Goal: Information Seeking & Learning: Learn about a topic

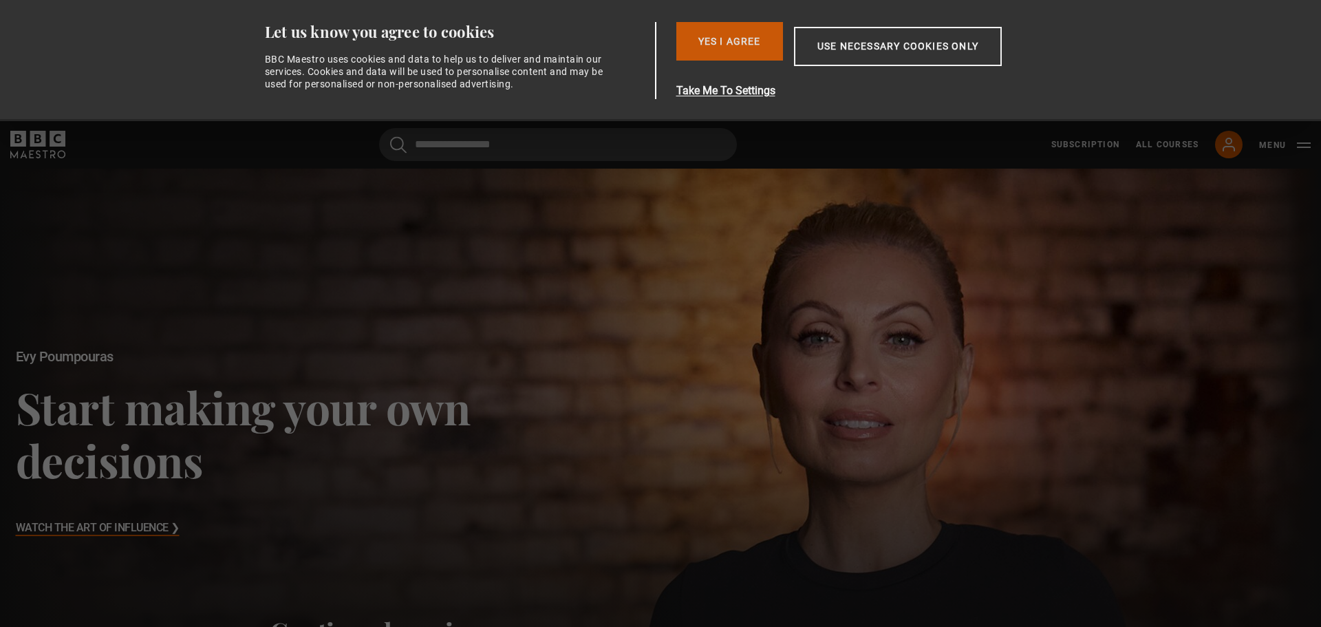
click at [731, 43] on button "Yes I Agree" at bounding box center [729, 41] width 107 height 39
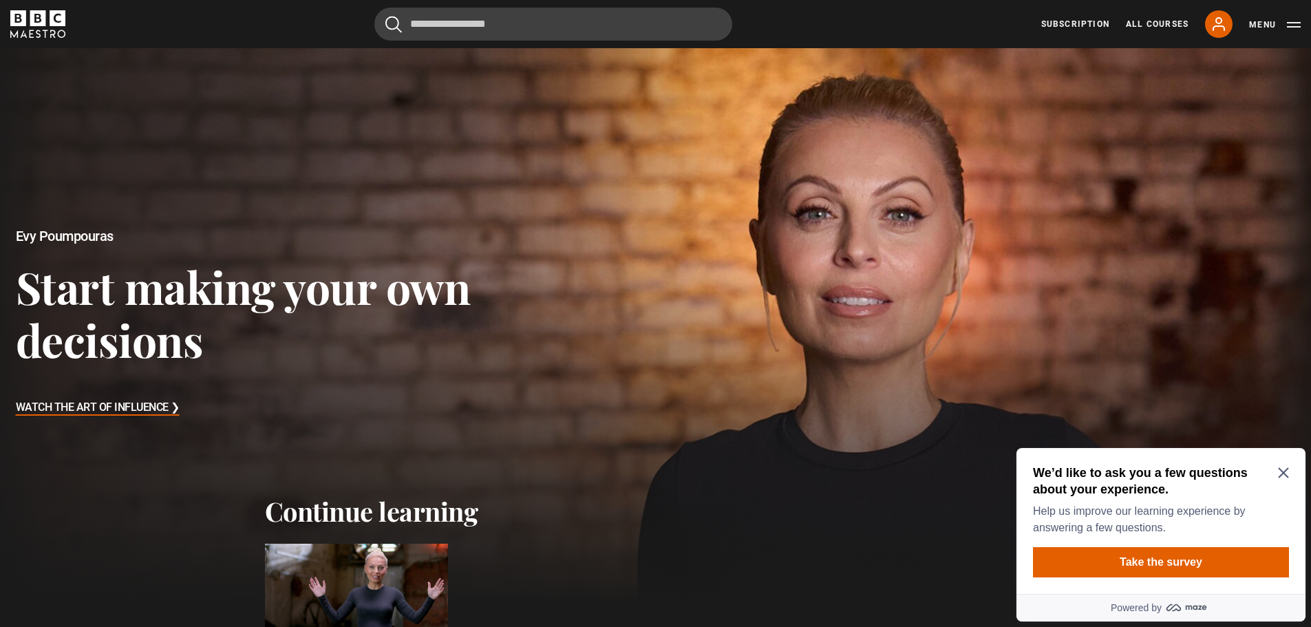
click at [1149, 81] on div at bounding box center [655, 323] width 1344 height 564
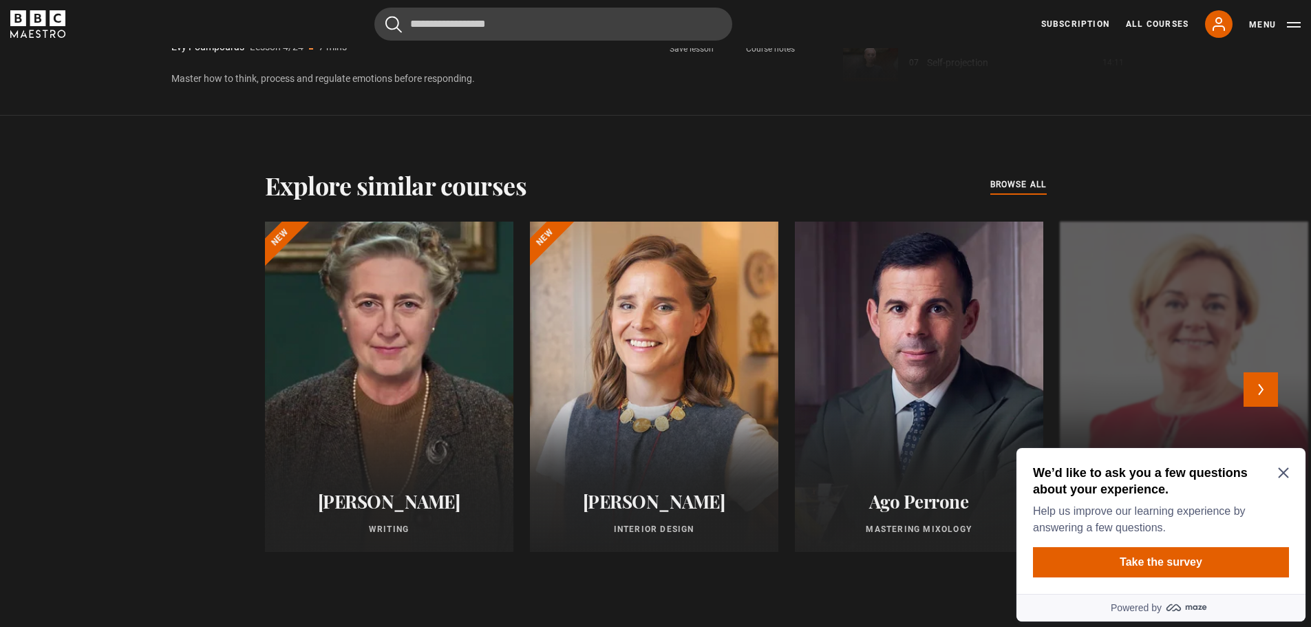
scroll to position [1459, 0]
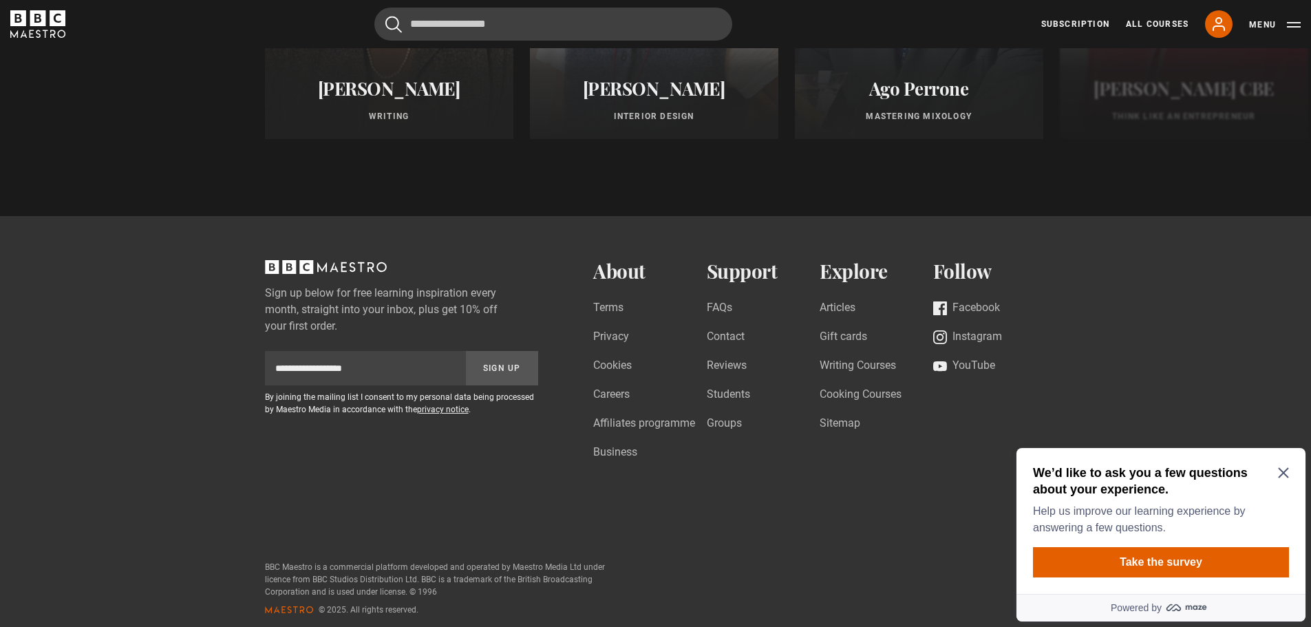
click at [1288, 472] on icon "Close Maze Prompt" at bounding box center [1283, 472] width 11 height 11
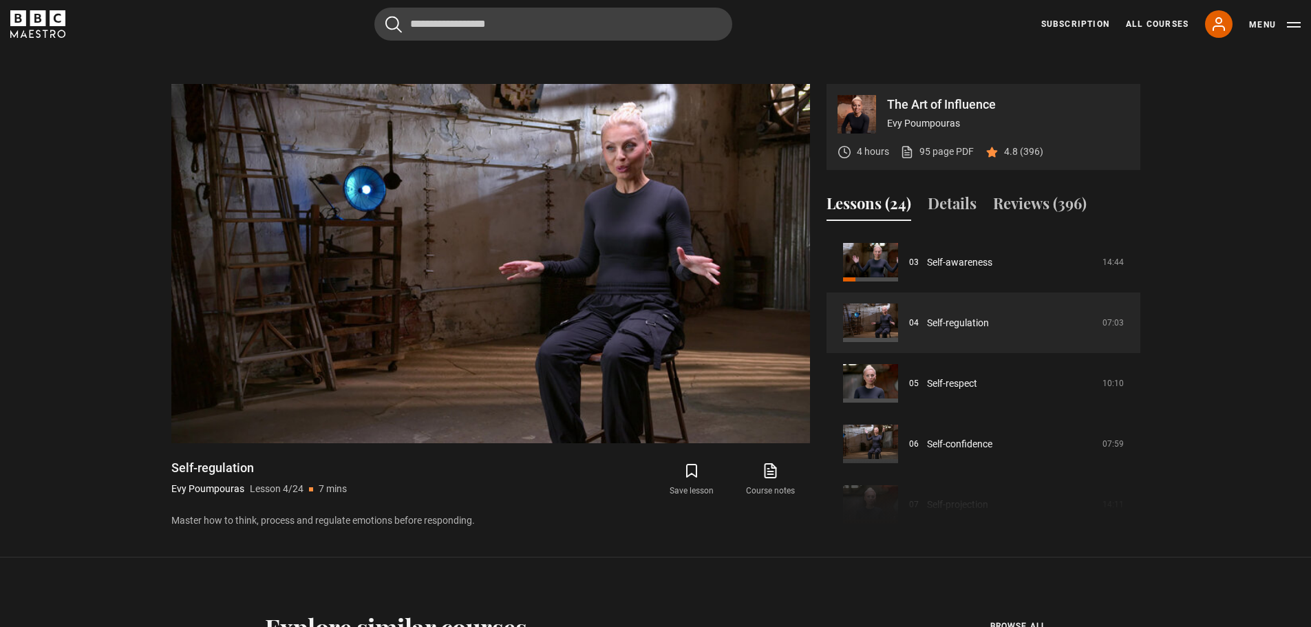
scroll to position [496, 0]
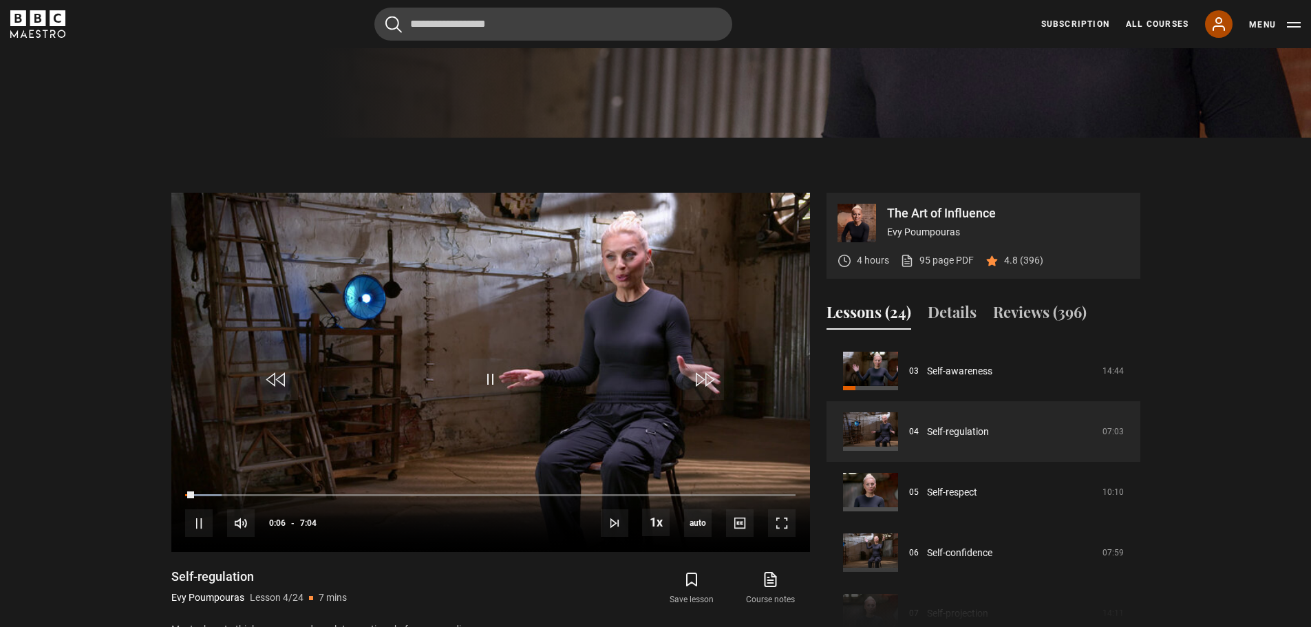
click at [1210, 29] on icon at bounding box center [1218, 24] width 17 height 17
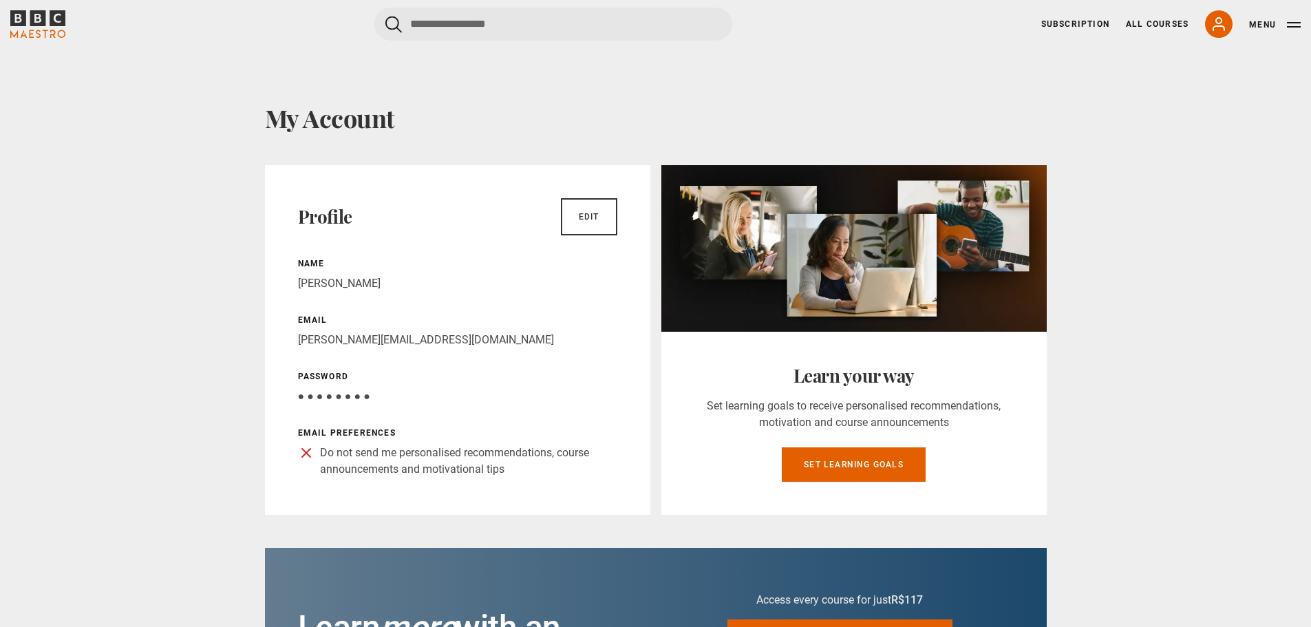
scroll to position [77, 0]
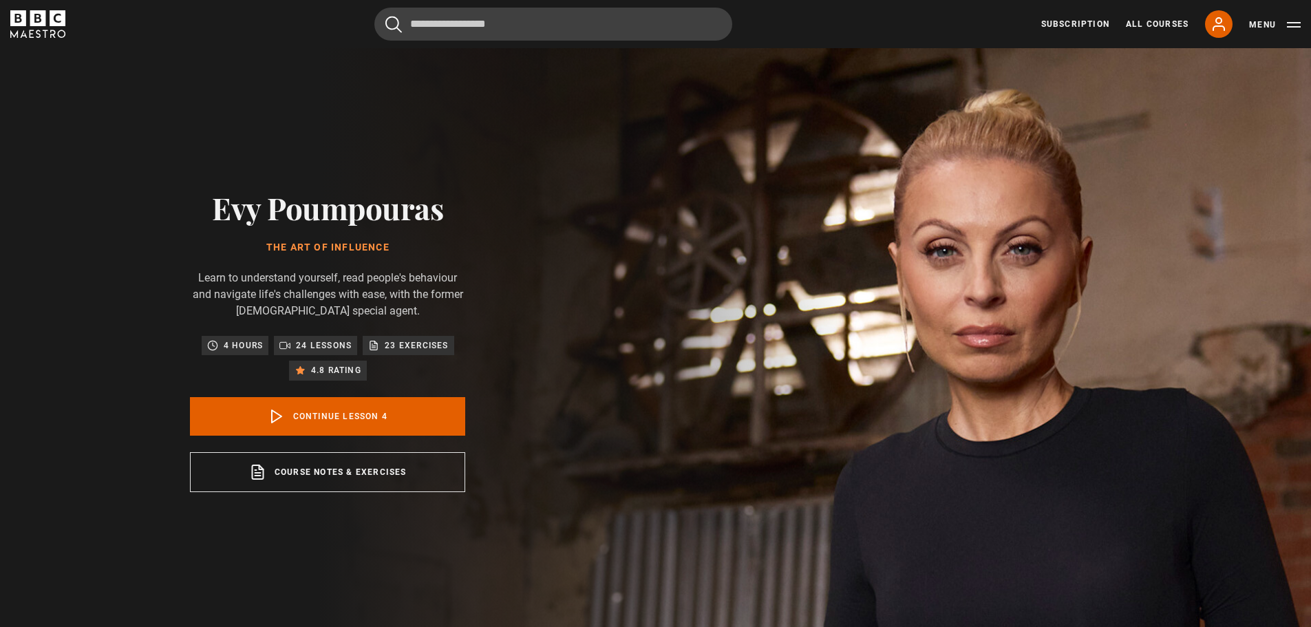
scroll to position [182, 0]
click at [345, 417] on link "Continue lesson 4" at bounding box center [327, 416] width 275 height 39
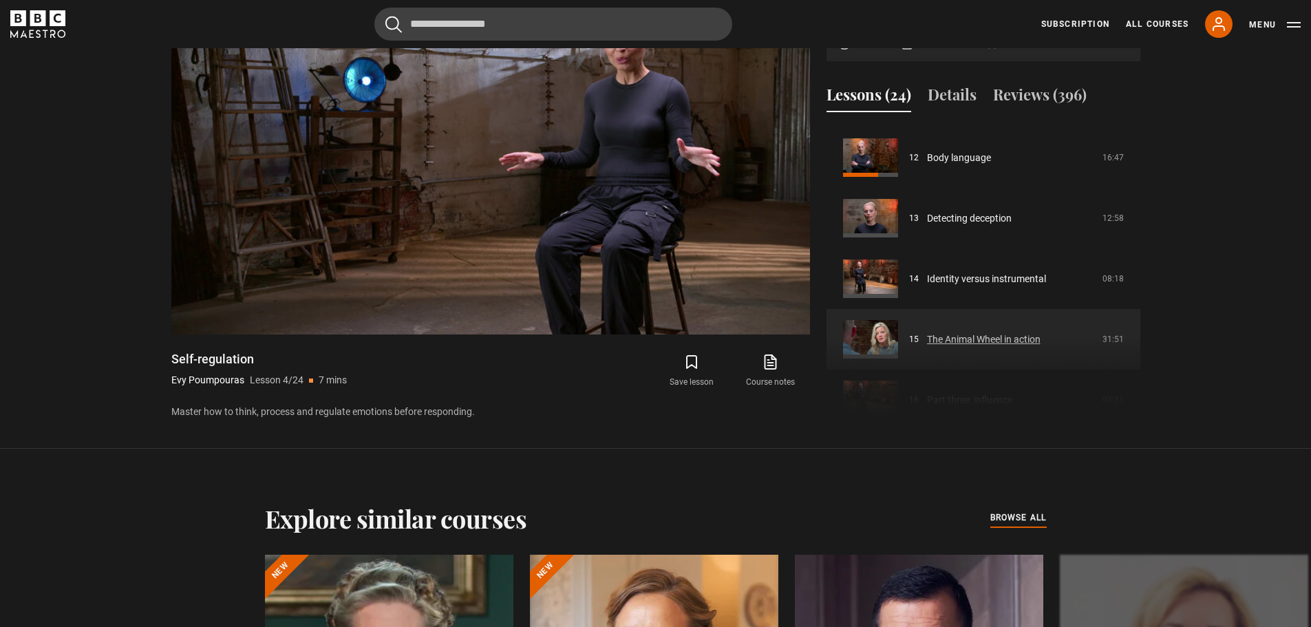
scroll to position [663, 0]
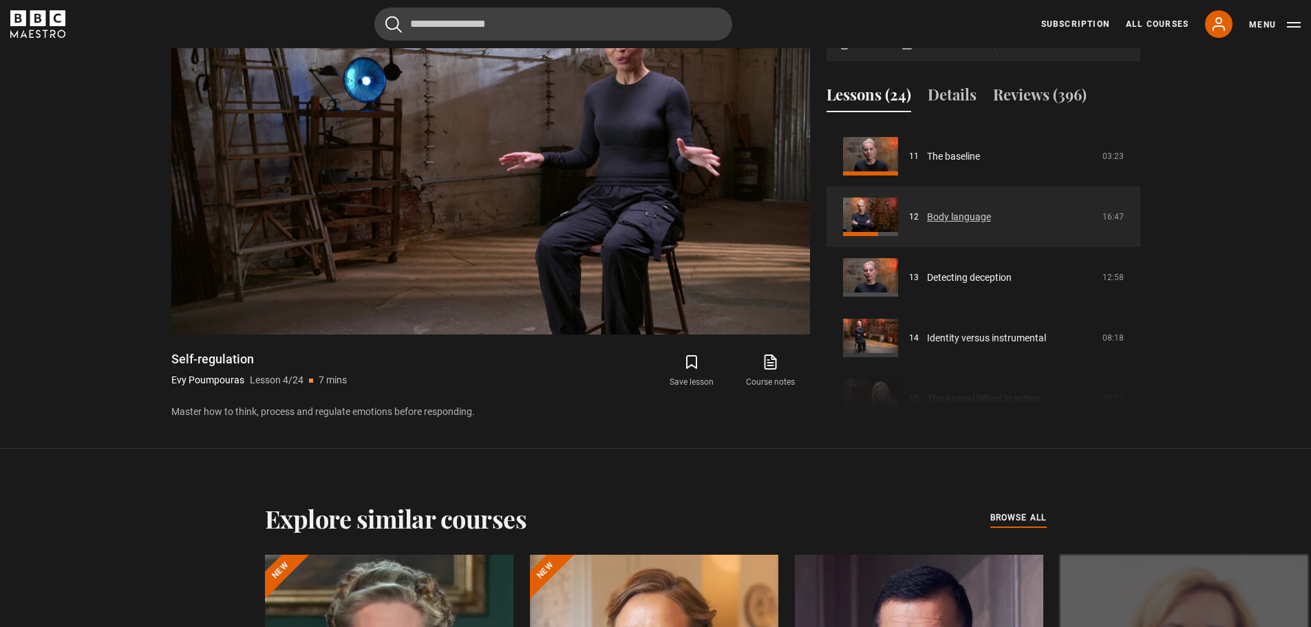
click at [965, 211] on link "Body language" at bounding box center [959, 217] width 64 height 14
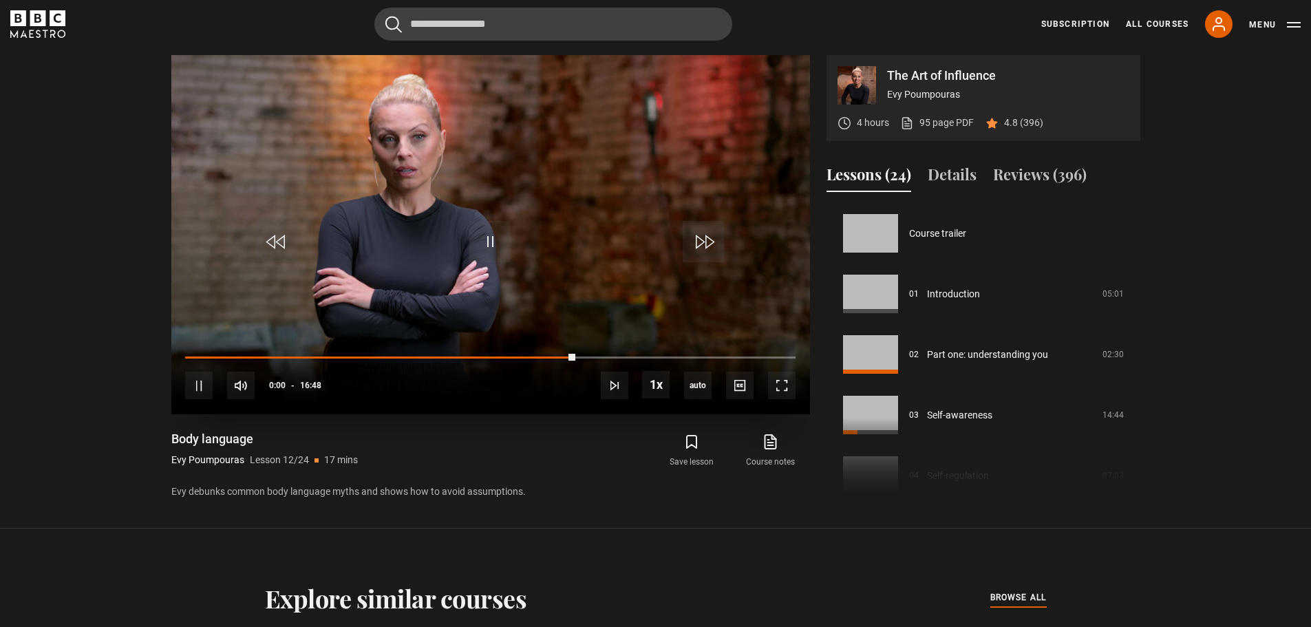
scroll to position [666, 0]
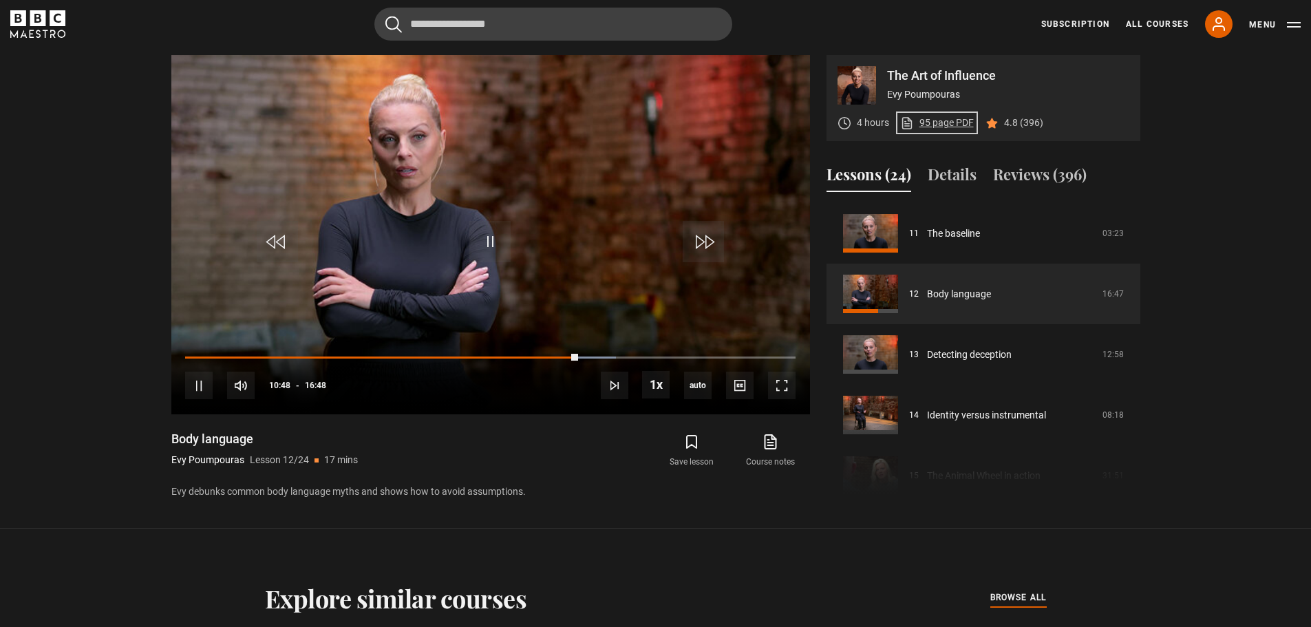
click at [945, 119] on link "95 page PDF (opens in new tab)" at bounding box center [937, 123] width 74 height 14
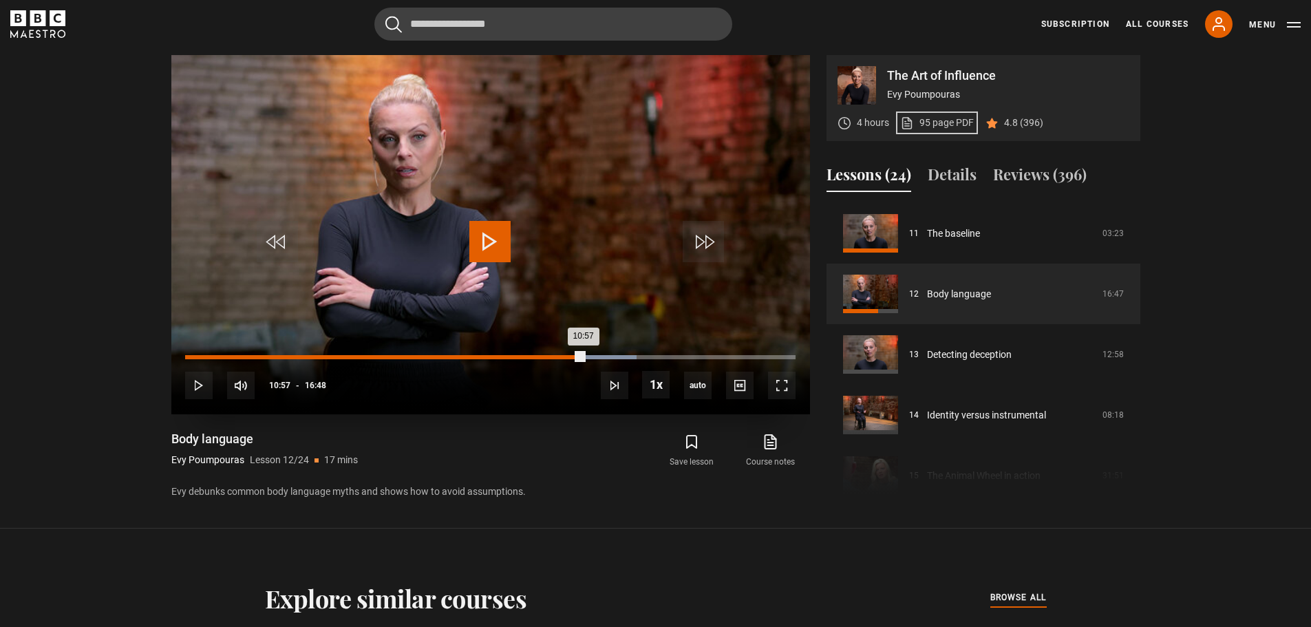
click at [583, 357] on div "Loaded : 74.02% 10:57 10:57" at bounding box center [490, 357] width 610 height 4
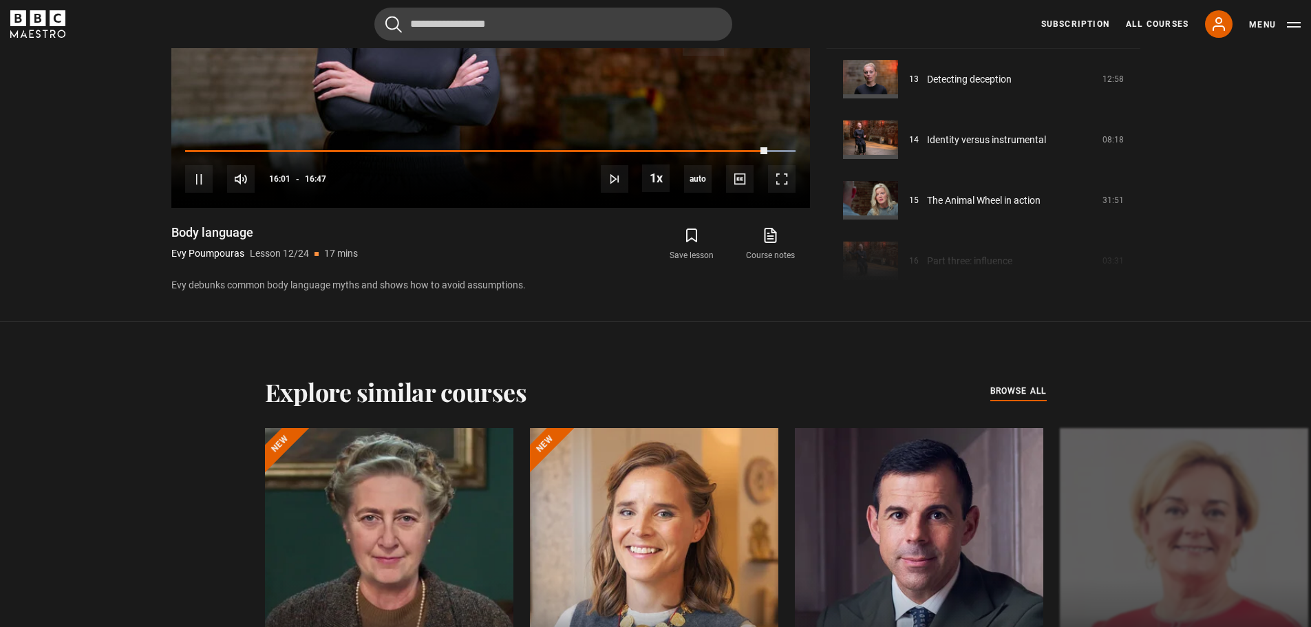
scroll to position [634, 0]
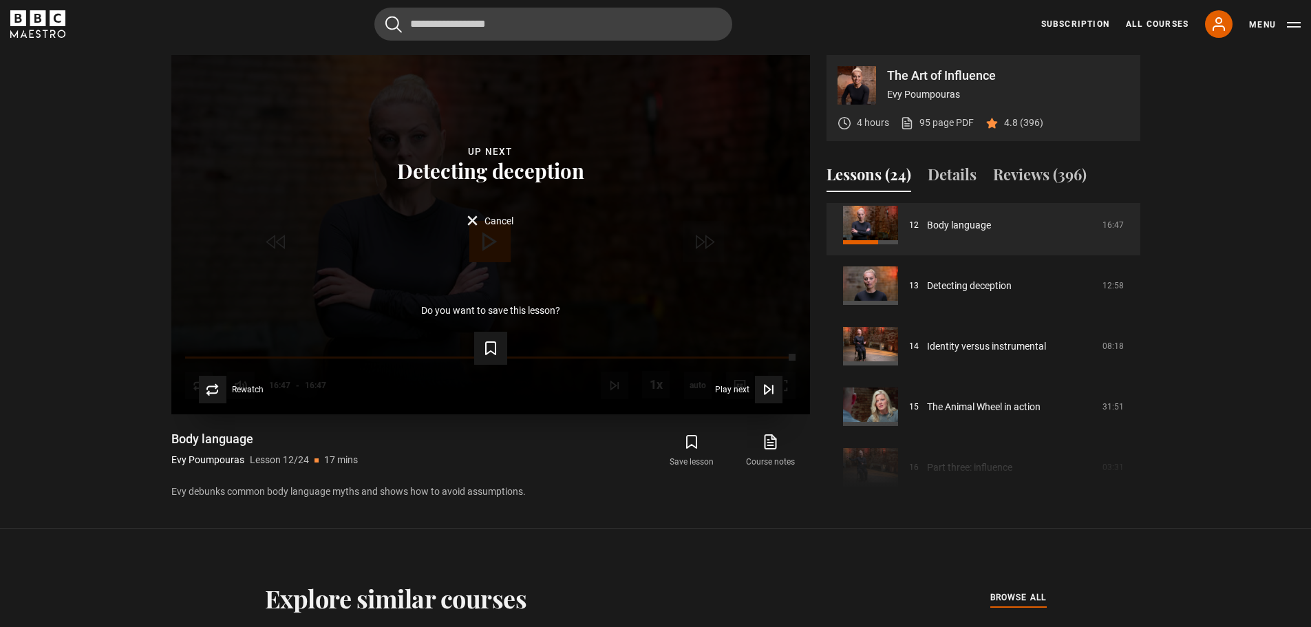
click at [735, 360] on form "Save lesson" at bounding box center [490, 345] width 594 height 39
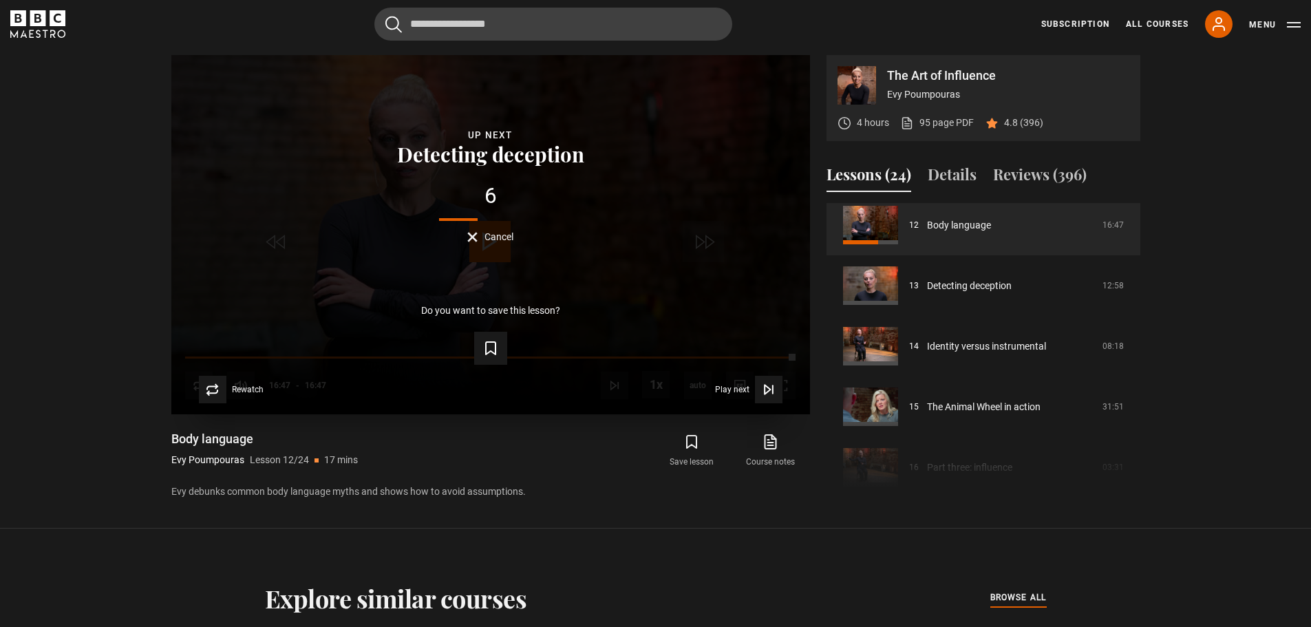
click at [485, 235] on span "Cancel" at bounding box center [498, 237] width 29 height 10
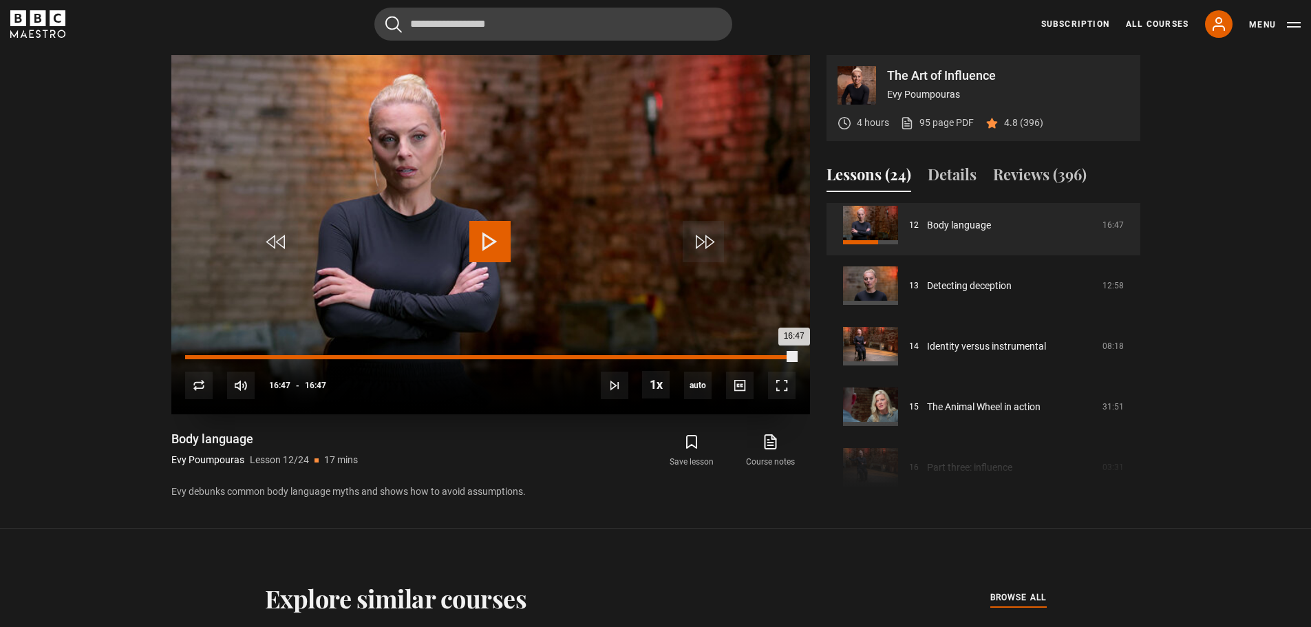
click at [739, 356] on div "15:15" at bounding box center [740, 357] width 2 height 4
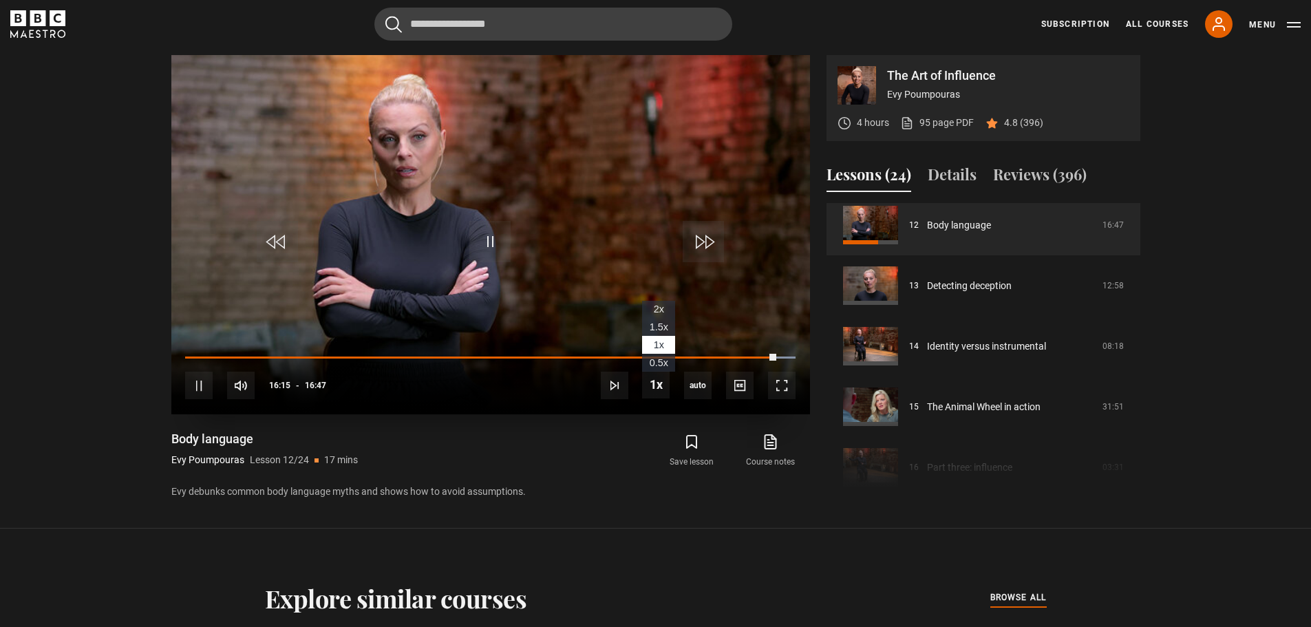
click at [661, 325] on span "1.5x" at bounding box center [658, 326] width 19 height 11
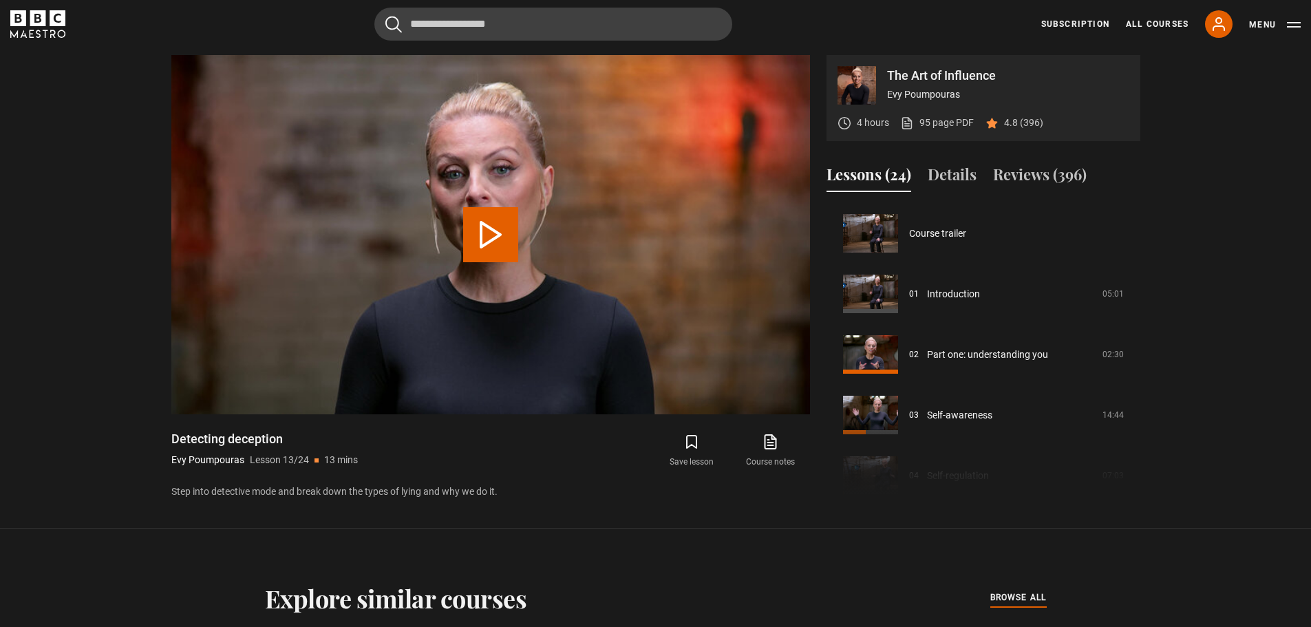
scroll to position [727, 0]
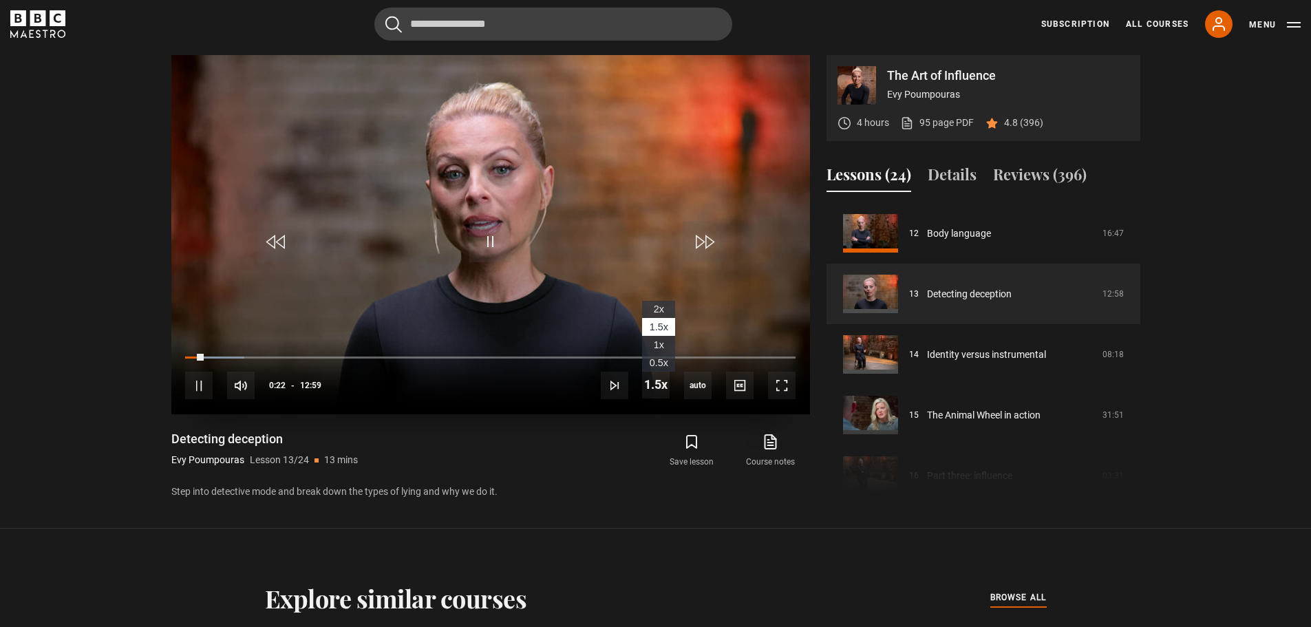
click at [658, 343] on span "1x" at bounding box center [659, 344] width 10 height 11
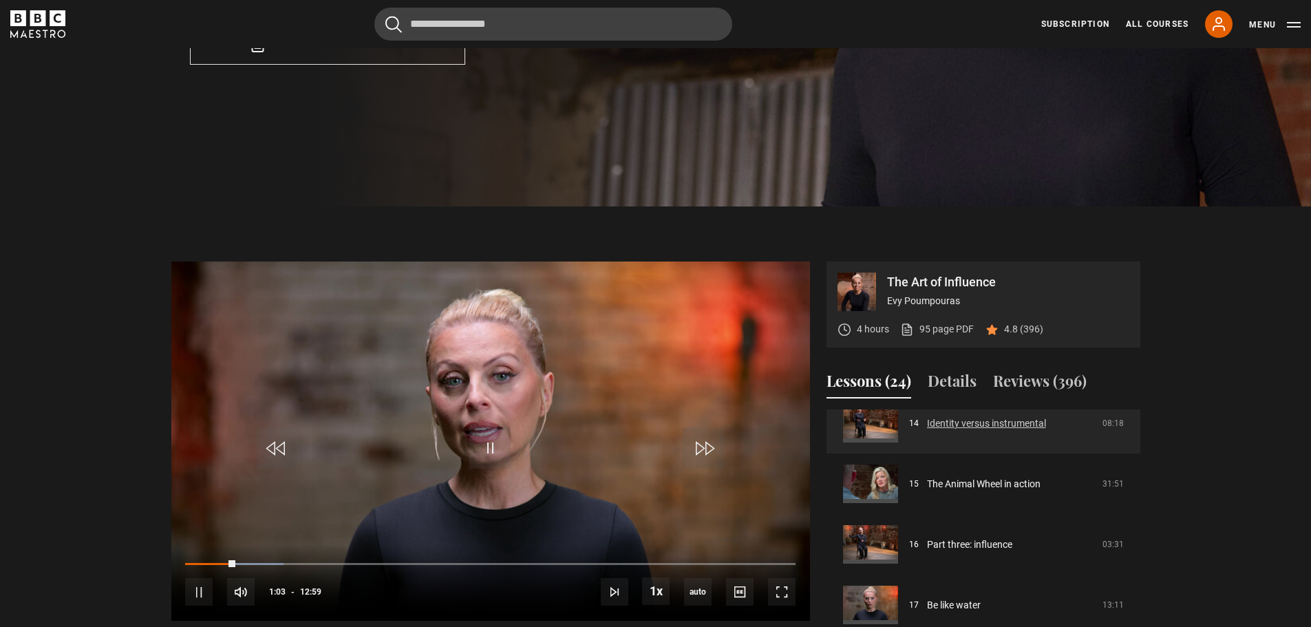
scroll to position [933, 0]
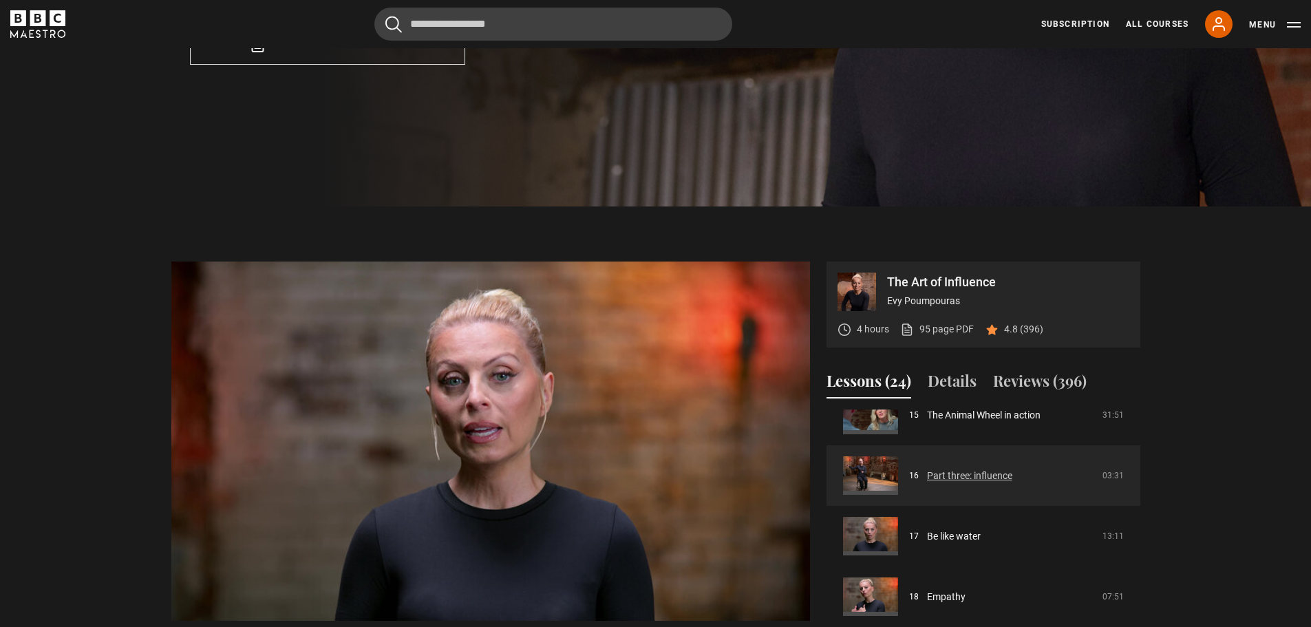
click at [994, 477] on link "Part three: influence" at bounding box center [969, 476] width 85 height 14
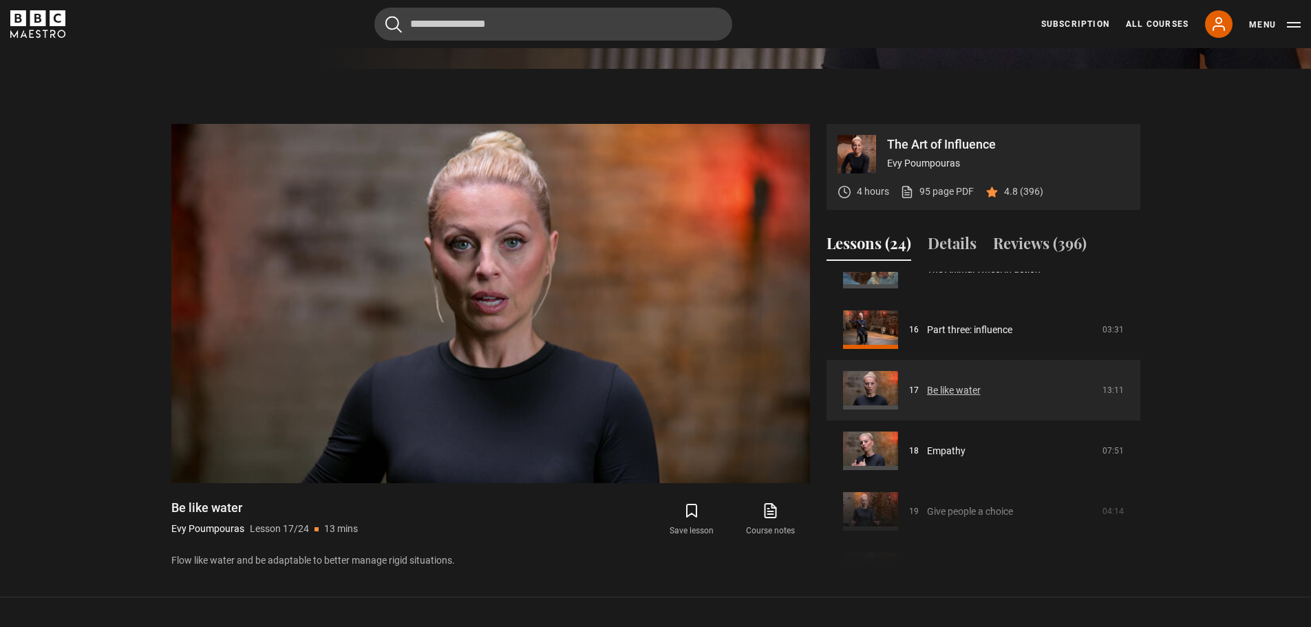
scroll to position [1079, 0]
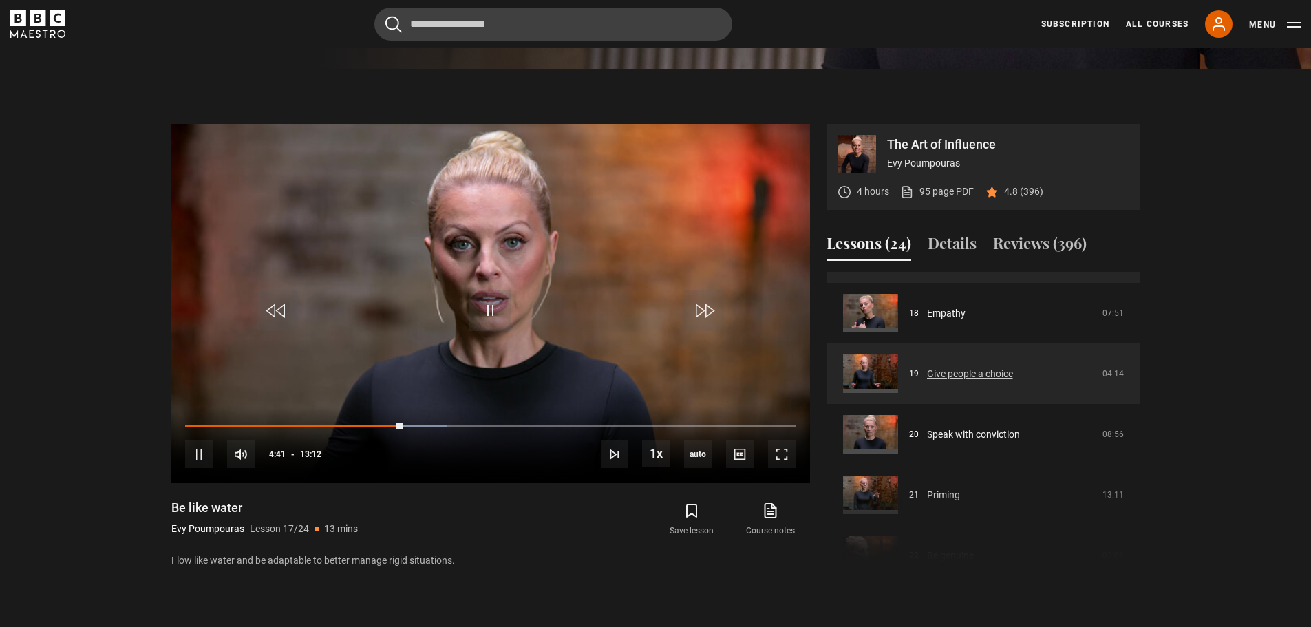
click at [982, 367] on link "Give people a choice" at bounding box center [970, 374] width 86 height 14
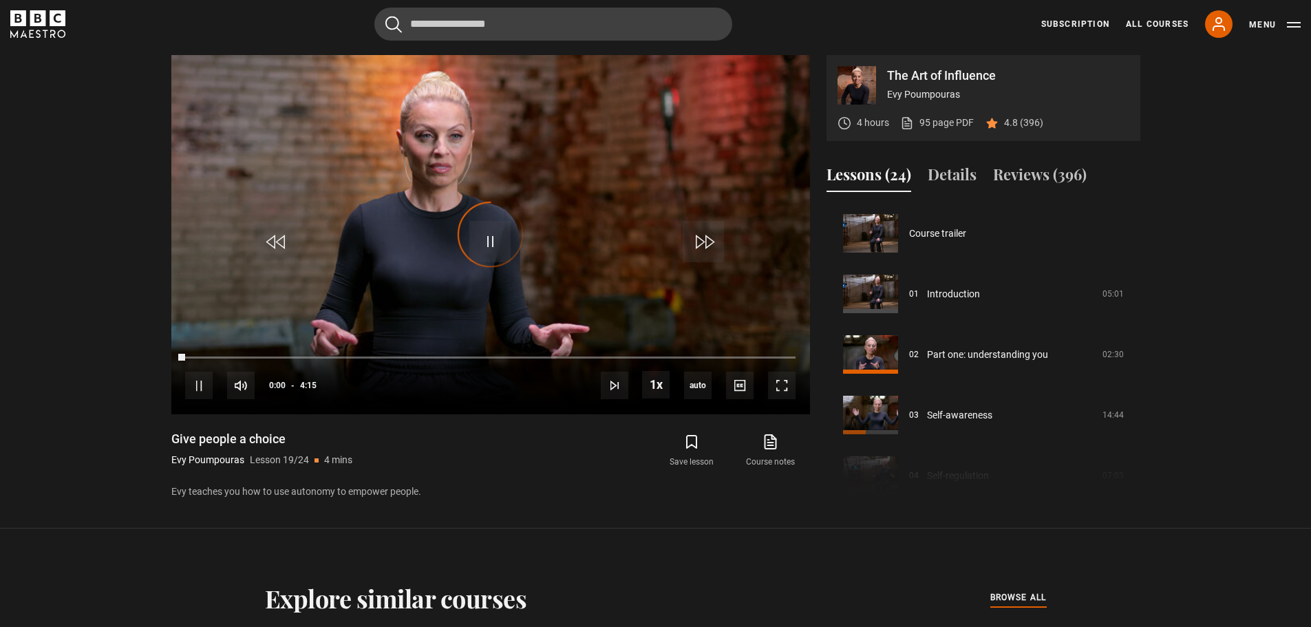
scroll to position [1090, 0]
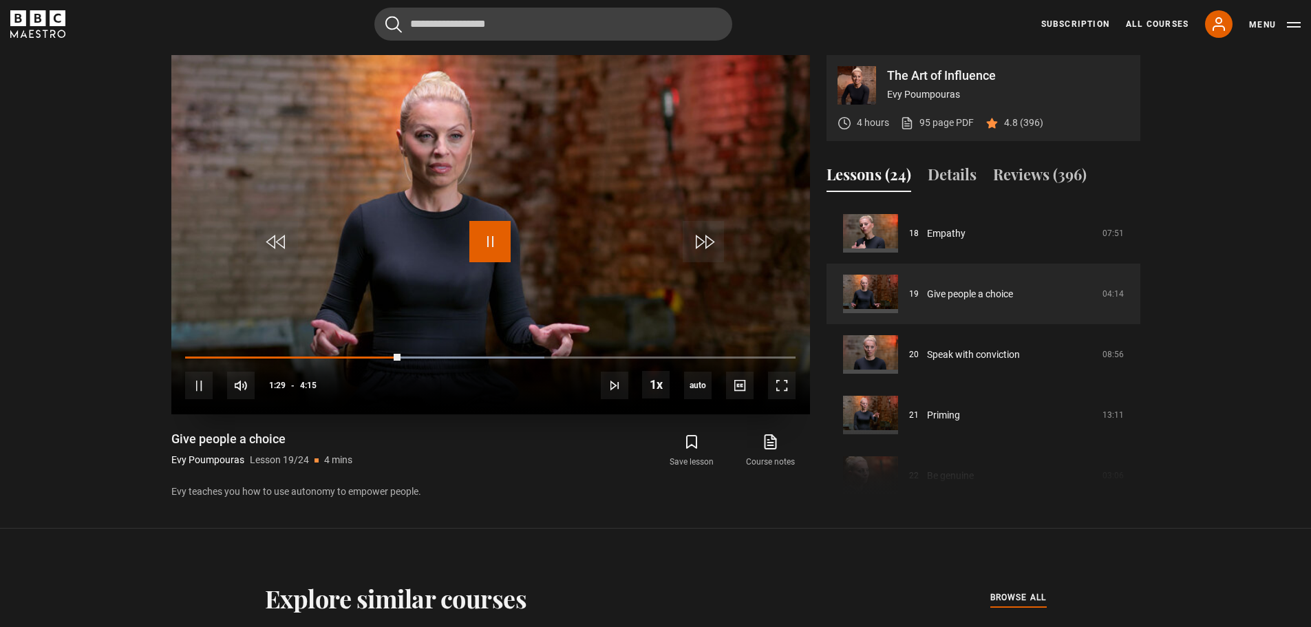
click at [501, 241] on span "Video Player" at bounding box center [489, 241] width 41 height 41
click at [471, 229] on span "Video Player" at bounding box center [489, 241] width 41 height 41
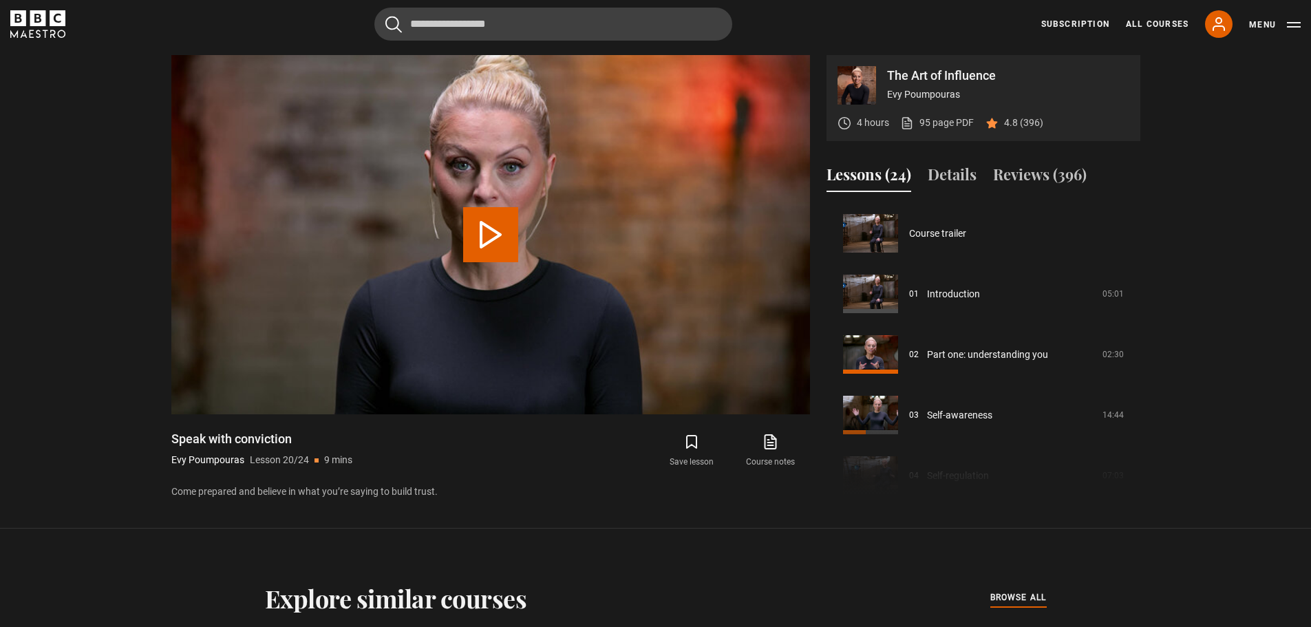
scroll to position [1150, 0]
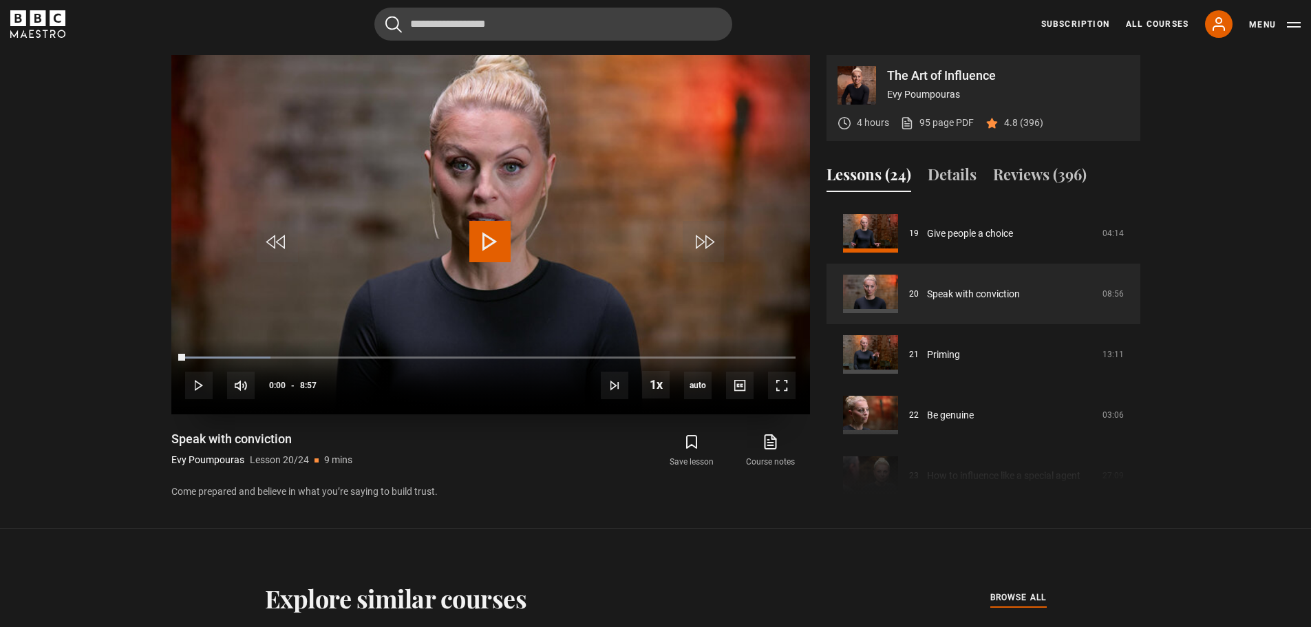
drag, startPoint x: 202, startPoint y: 358, endPoint x: 184, endPoint y: 358, distance: 17.2
click at [185, 358] on div "0:00" at bounding box center [185, 357] width 0 height 3
click at [308, 358] on div "1:47" at bounding box center [309, 357] width 2 height 4
click at [294, 353] on div "10s Skip Back 10 seconds Pause 10s Skip Forward 10 seconds Loaded : 34.49% 1:35…" at bounding box center [490, 376] width 638 height 76
click at [281, 352] on div "10s Skip Back 10 seconds Pause 10s Skip Forward 10 seconds Loaded : 34.49% 1:29…" at bounding box center [490, 376] width 638 height 76
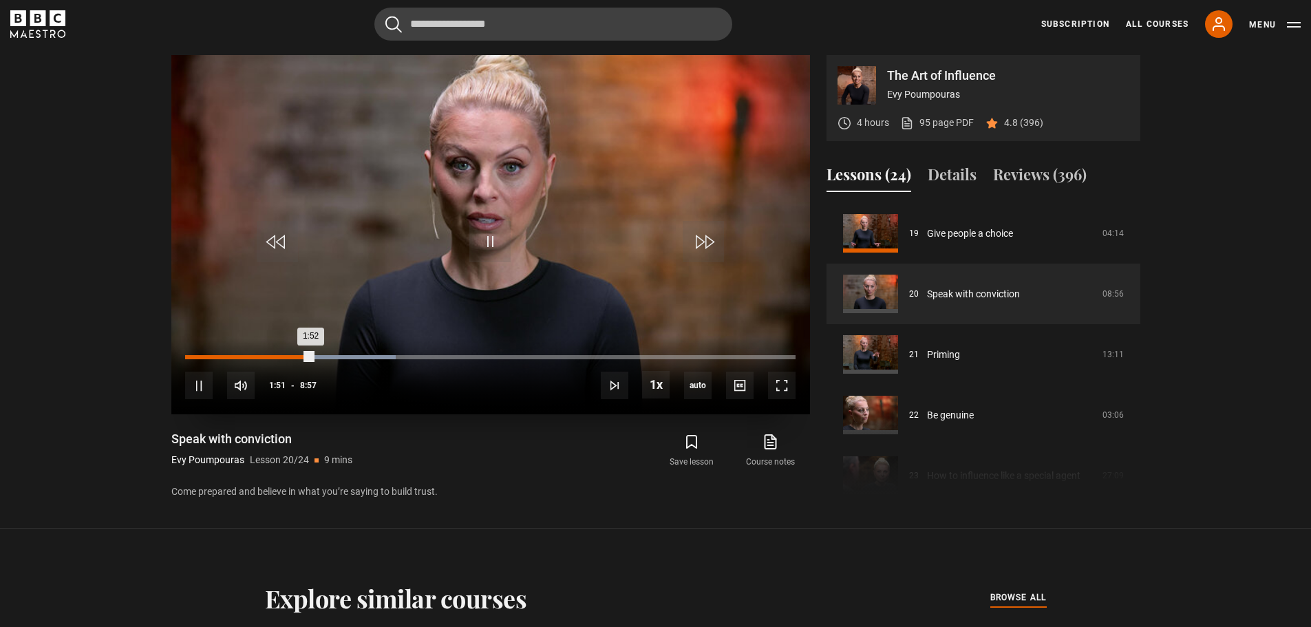
click at [294, 356] on div "Loaded : 34.49% 1:35 1:52" at bounding box center [490, 357] width 610 height 4
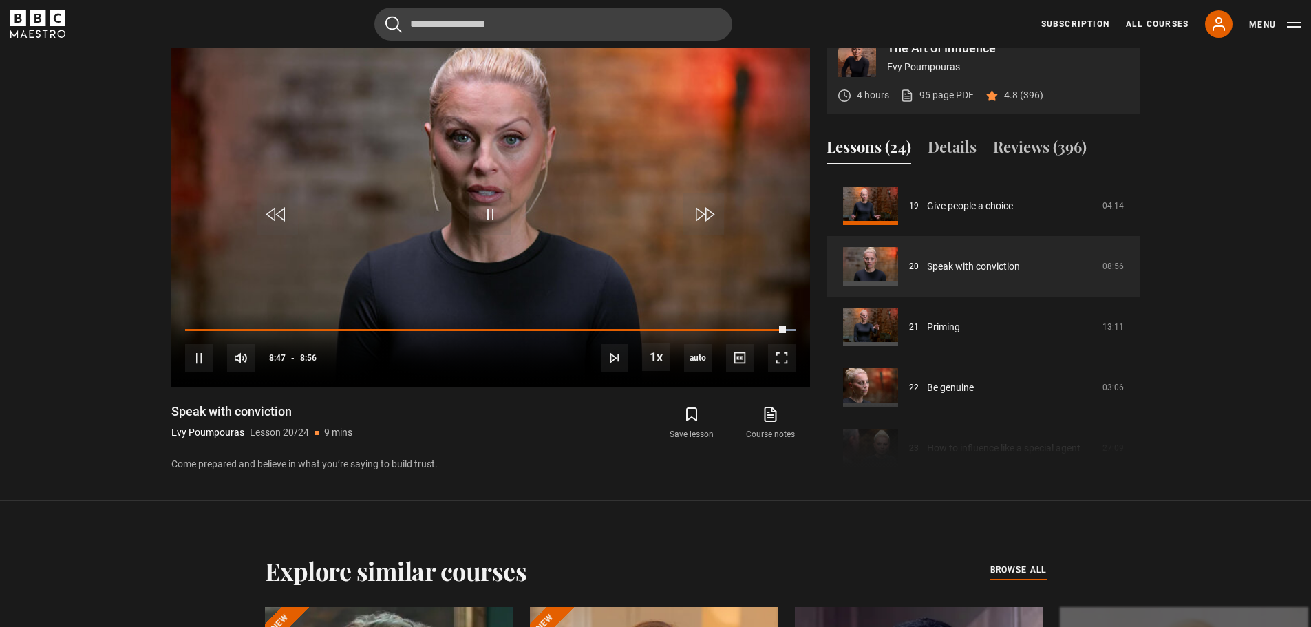
scroll to position [702, 0]
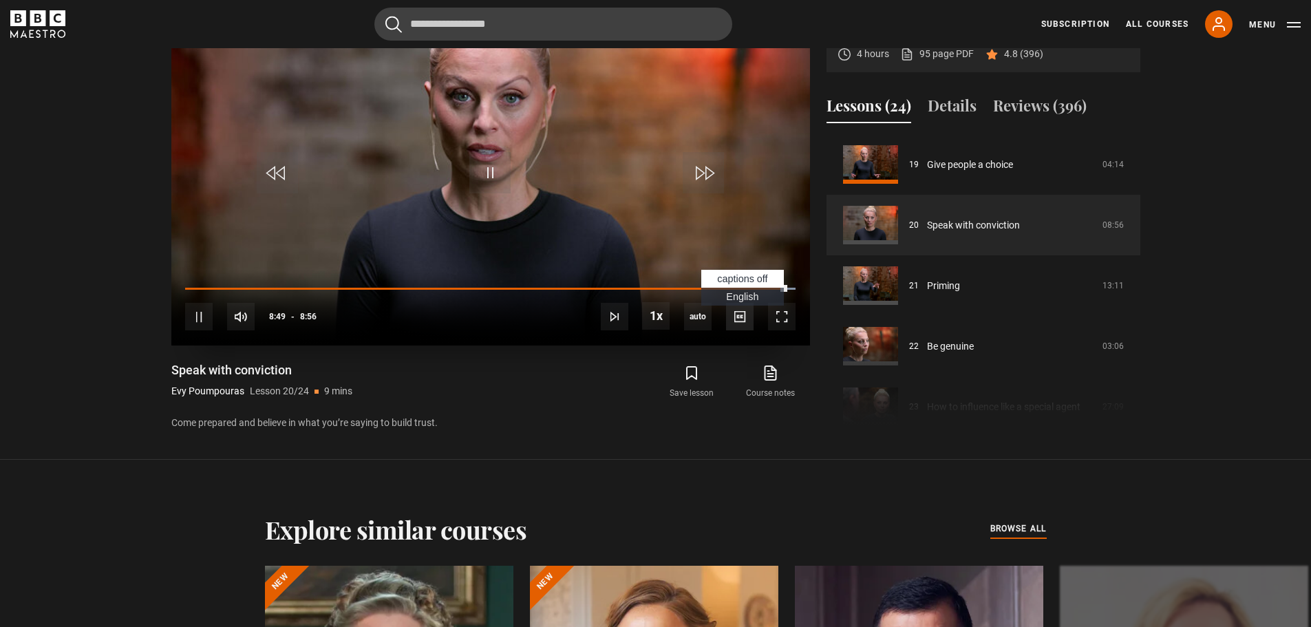
click at [740, 322] on span "Video Player" at bounding box center [740, 317] width 28 height 28
click at [737, 297] on span "English Captions" at bounding box center [742, 296] width 32 height 11
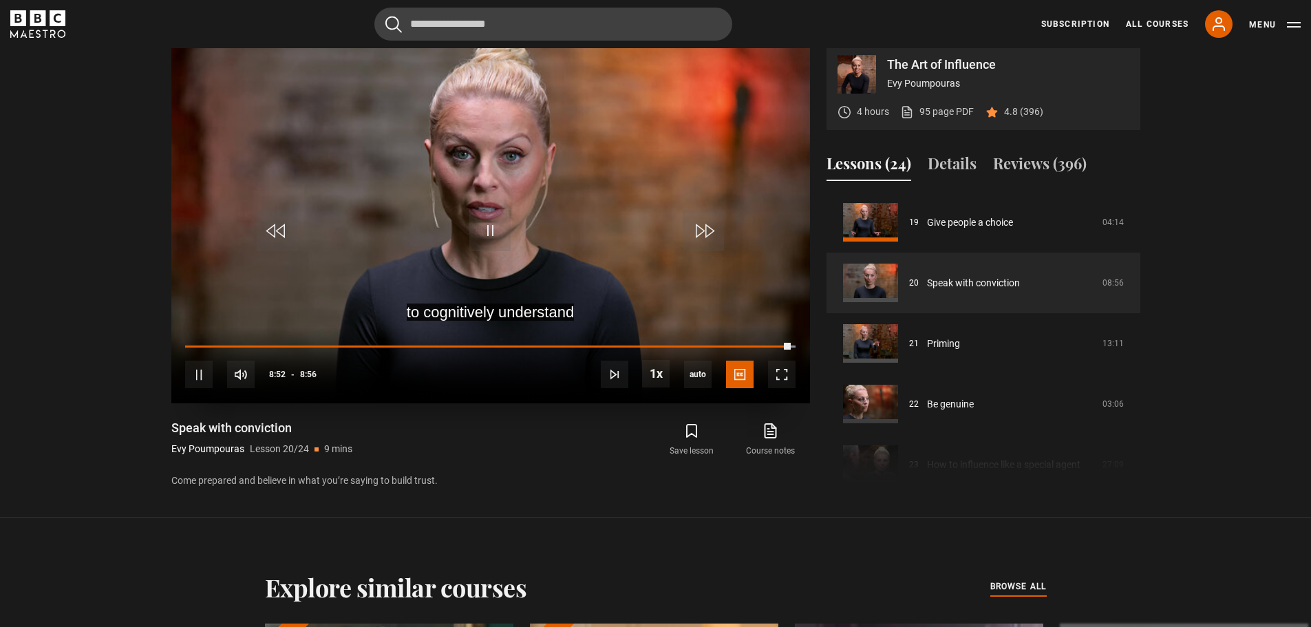
scroll to position [634, 0]
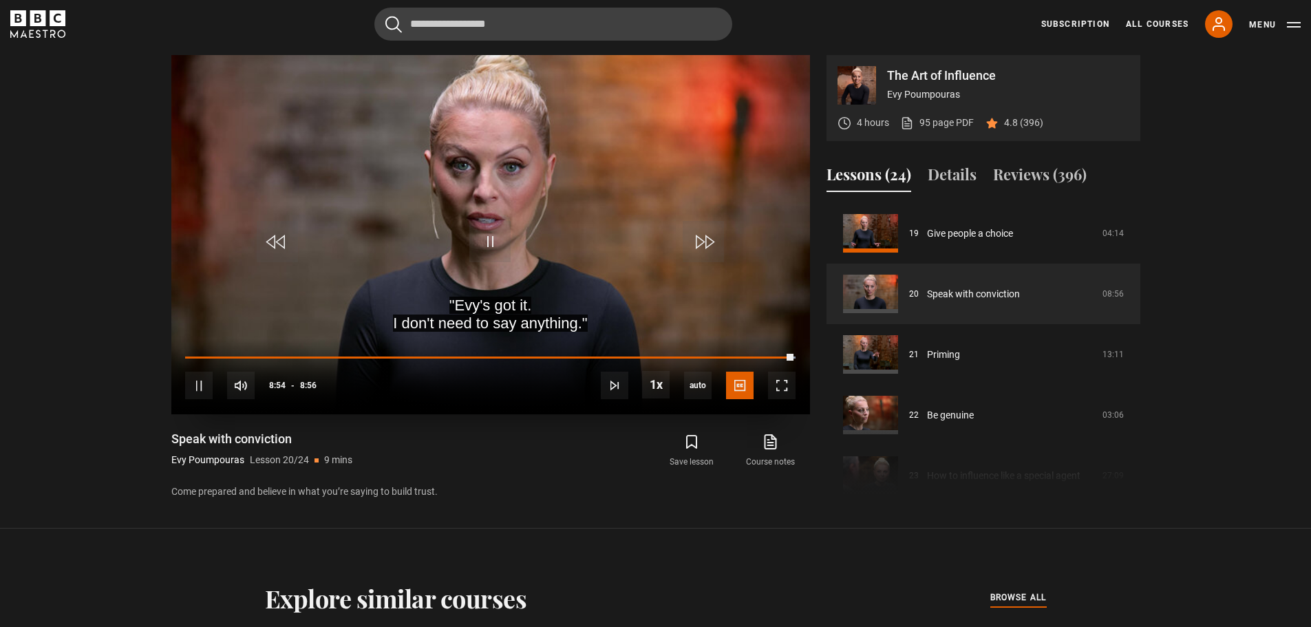
click at [778, 355] on div "10s Skip Back 10 seconds Pause 10s Skip Forward 10 seconds Loaded : 100.00% 8:4…" at bounding box center [490, 376] width 638 height 76
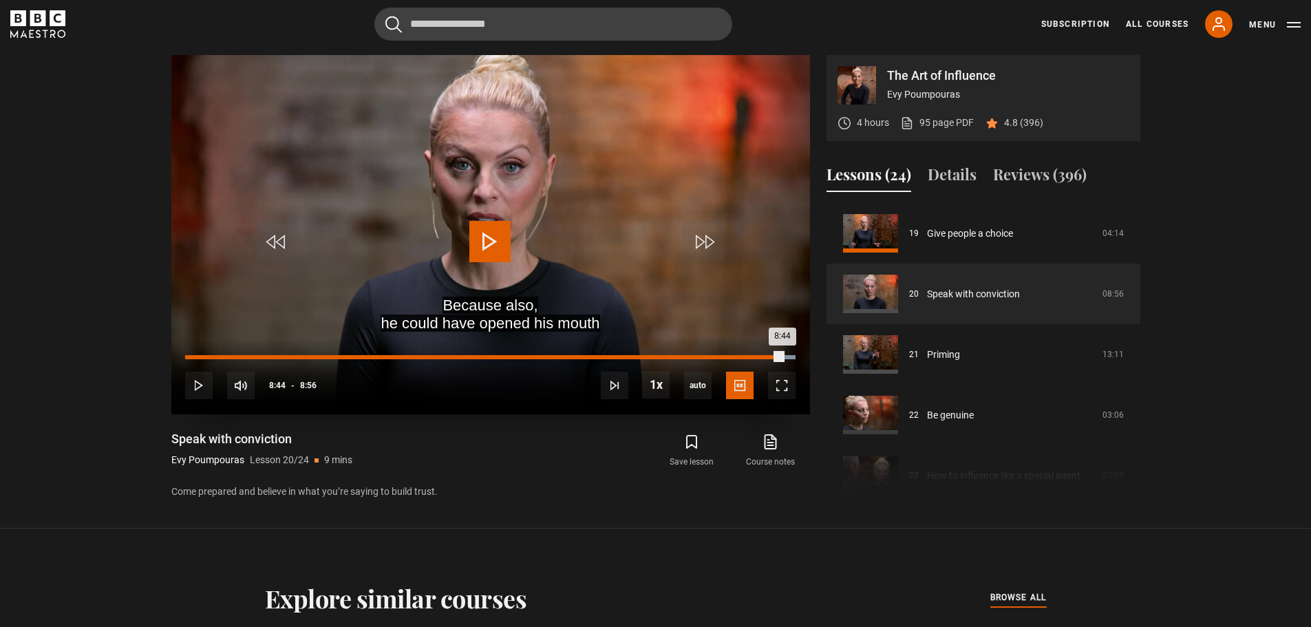
drag, startPoint x: 790, startPoint y: 358, endPoint x: 777, endPoint y: 358, distance: 13.1
click at [777, 358] on div "8:44" at bounding box center [483, 357] width 596 height 4
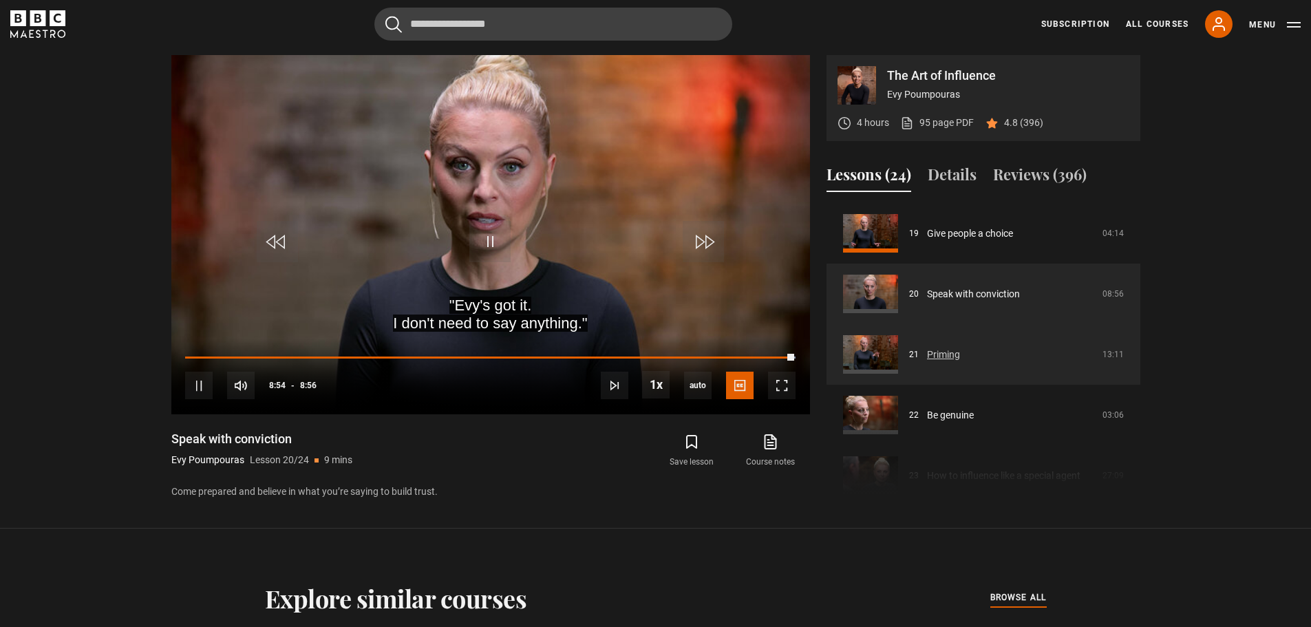
click at [954, 358] on link "Priming" at bounding box center [943, 354] width 33 height 14
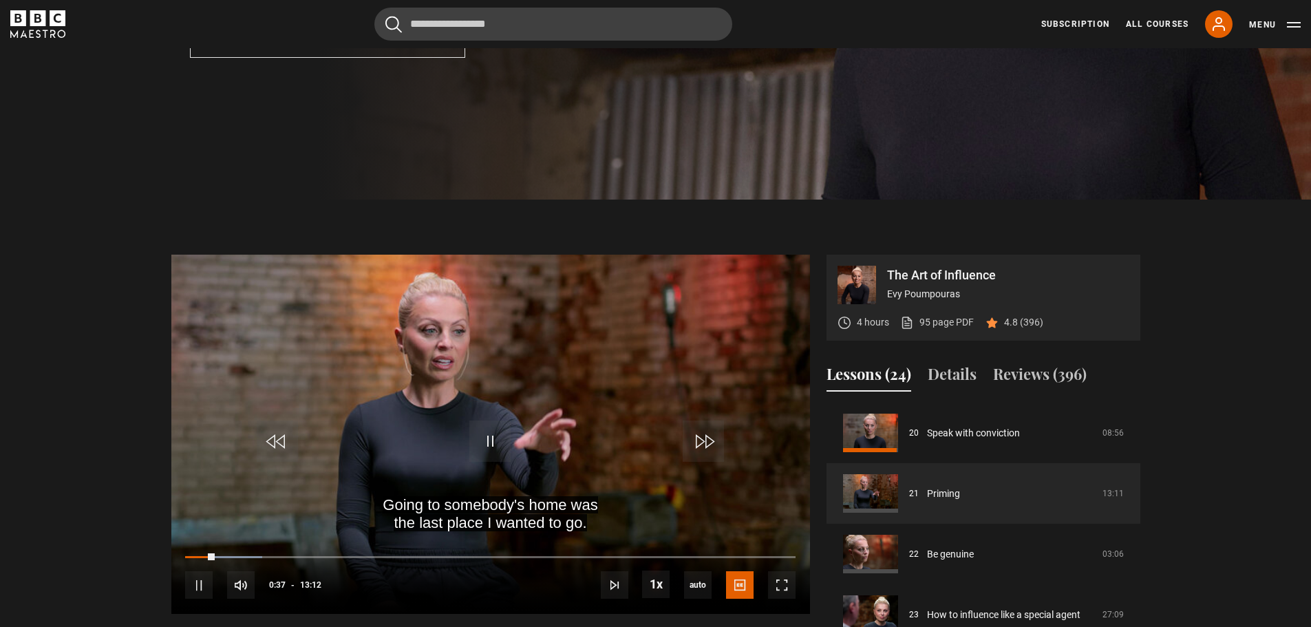
scroll to position [427, 0]
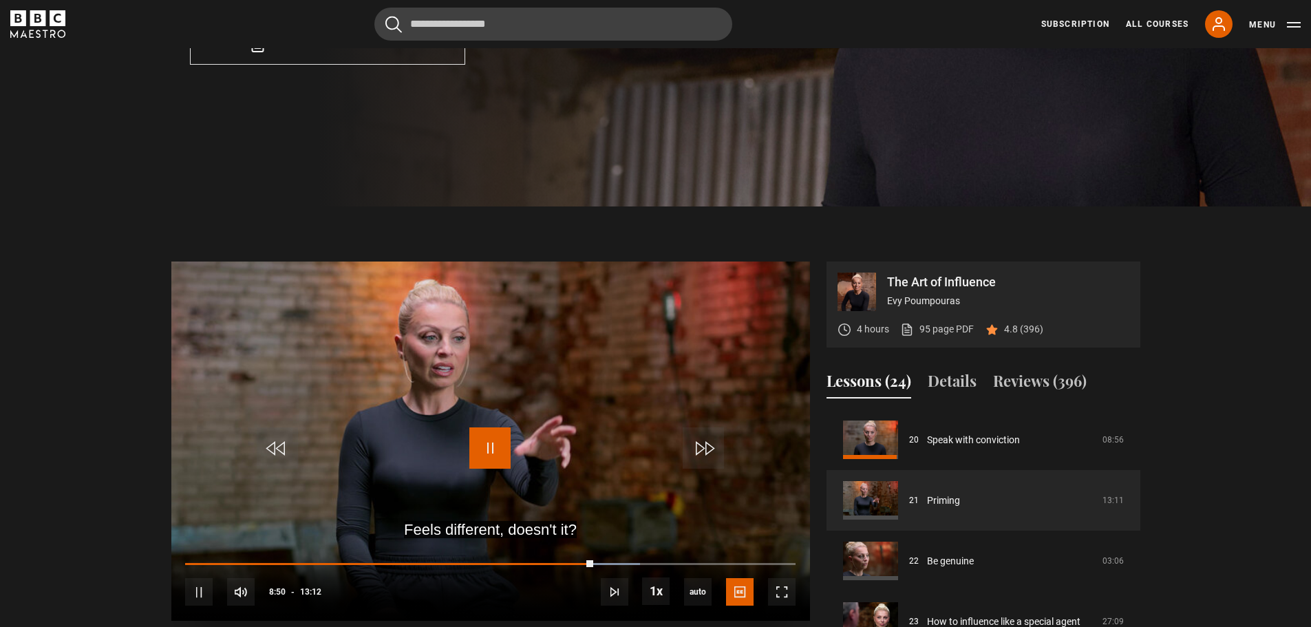
click at [482, 449] on span "Video Player" at bounding box center [489, 447] width 41 height 41
